Goal: Book appointment/travel/reservation

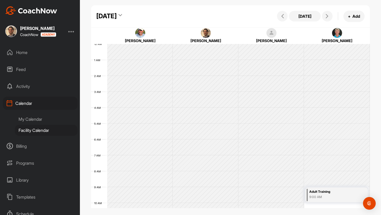
click at [325, 17] on icon at bounding box center [327, 16] width 4 height 4
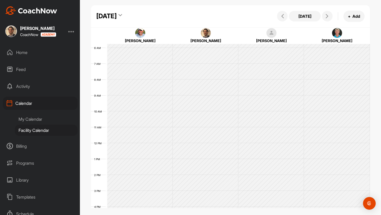
click at [325, 17] on icon at bounding box center [327, 16] width 4 height 4
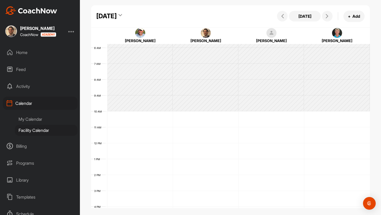
click at [325, 17] on icon at bounding box center [327, 16] width 4 height 4
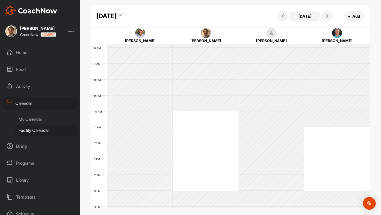
click at [325, 17] on icon at bounding box center [327, 16] width 4 height 4
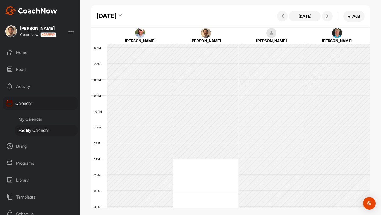
click at [325, 17] on icon at bounding box center [327, 16] width 4 height 4
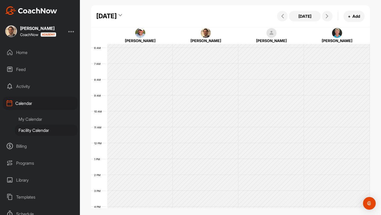
click at [325, 17] on icon at bounding box center [327, 16] width 4 height 4
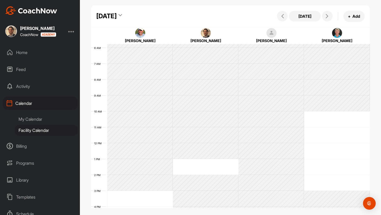
click at [325, 17] on icon at bounding box center [327, 16] width 4 height 4
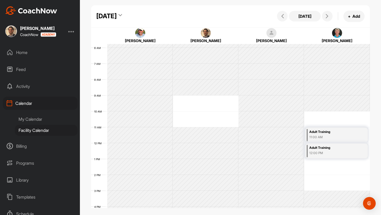
click at [325, 17] on icon at bounding box center [327, 16] width 4 height 4
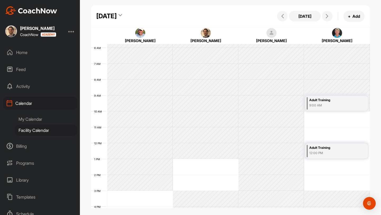
click at [325, 17] on icon at bounding box center [327, 16] width 4 height 4
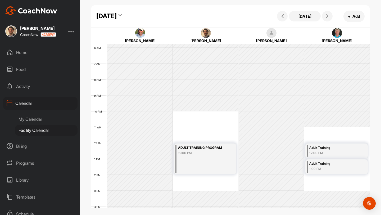
click at [325, 17] on icon at bounding box center [327, 16] width 4 height 4
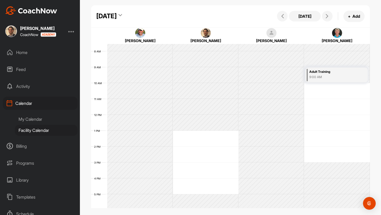
scroll to position [128, 0]
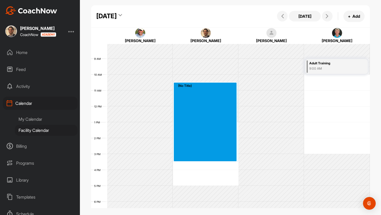
drag, startPoint x: 207, startPoint y: 157, endPoint x: 273, endPoint y: 48, distance: 127.2
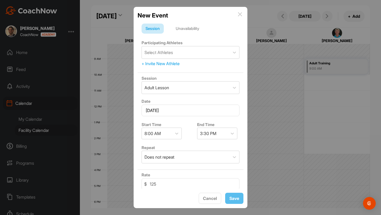
scroll to position [126, 0]
click at [239, 13] on img at bounding box center [240, 14] width 4 height 4
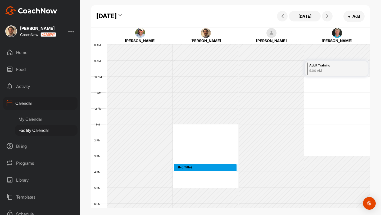
drag, startPoint x: 208, startPoint y: 164, endPoint x: 210, endPoint y: 195, distance: 31.0
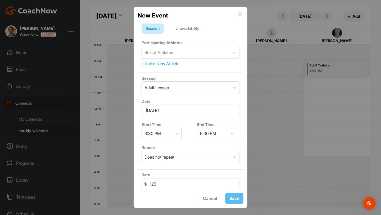
click at [239, 19] on div "New Event" at bounding box center [191, 15] width 106 height 9
click at [239, 14] on img at bounding box center [240, 14] width 4 height 4
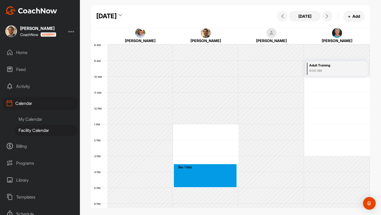
drag, startPoint x: 204, startPoint y: 164, endPoint x: 204, endPoint y: 180, distance: 15.9
click at [204, 180] on div "12 AM 1 AM 2 AM 3 AM 4 AM 5 AM 6 AM 7 AM 8 AM 9 AM 10 AM 11 AM 12 PM 1 PM 2 PM …" at bounding box center [230, 108] width 279 height 381
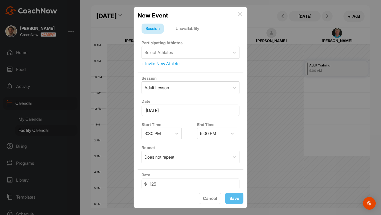
click at [197, 30] on div "Unavailability" at bounding box center [188, 29] width 32 height 10
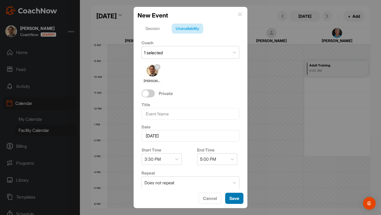
click at [232, 198] on span "Save" at bounding box center [235, 198] width 10 height 5
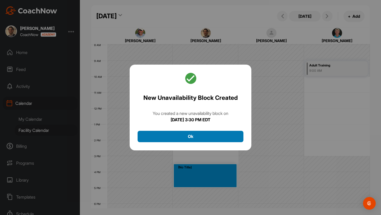
click at [232, 136] on button "Ok" at bounding box center [191, 136] width 106 height 11
